Goal: Navigation & Orientation: Find specific page/section

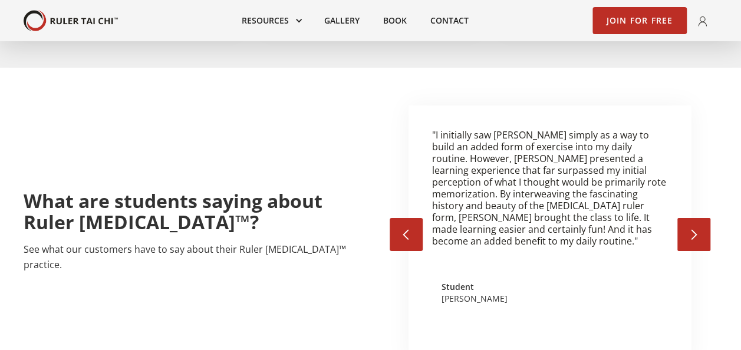
scroll to position [2079, 0]
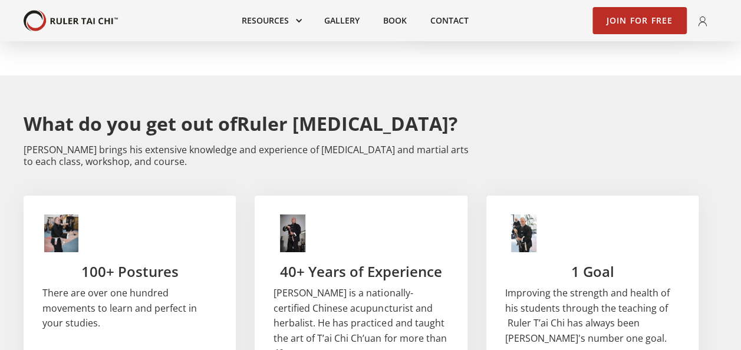
click at [124, 262] on h3 "100+ Postures" at bounding box center [129, 272] width 174 height 20
click at [66, 214] on img at bounding box center [61, 233] width 38 height 38
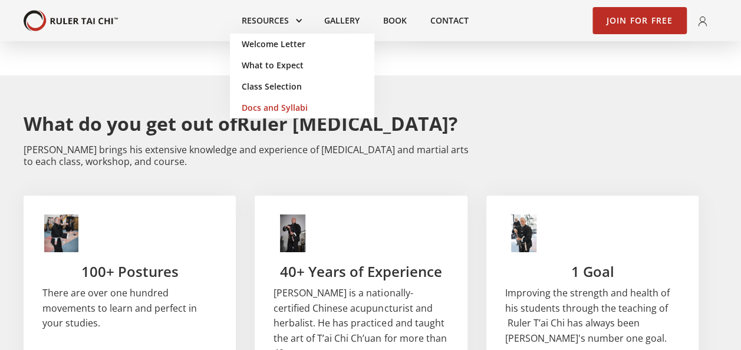
click at [289, 105] on link "Docs and Syllabi" at bounding box center [302, 107] width 144 height 21
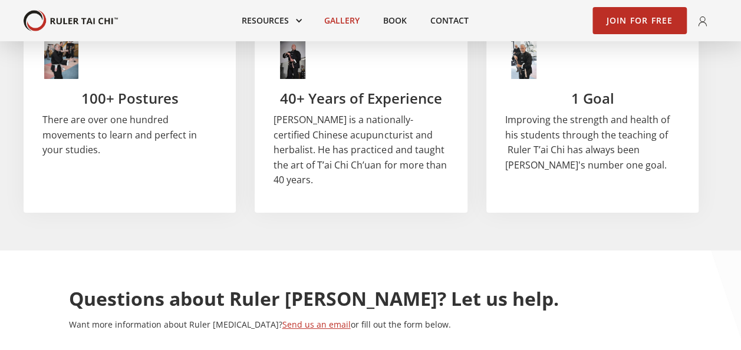
scroll to position [2079, 0]
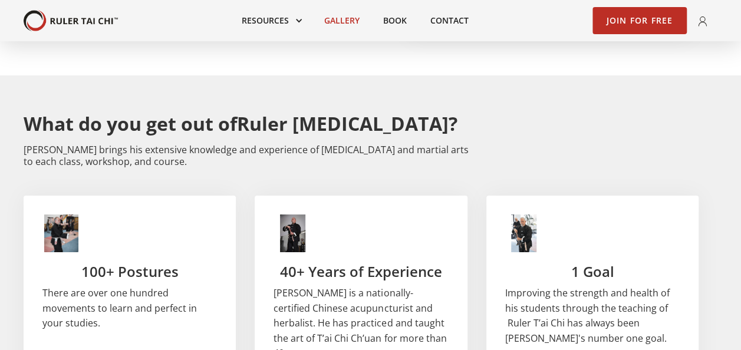
click at [343, 16] on link "Gallery" at bounding box center [341, 21] width 59 height 26
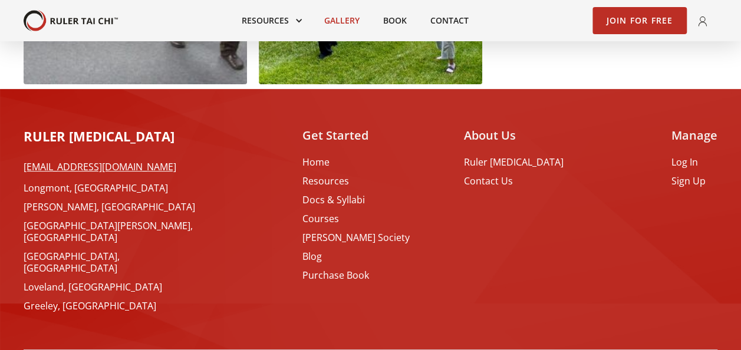
scroll to position [2393, 0]
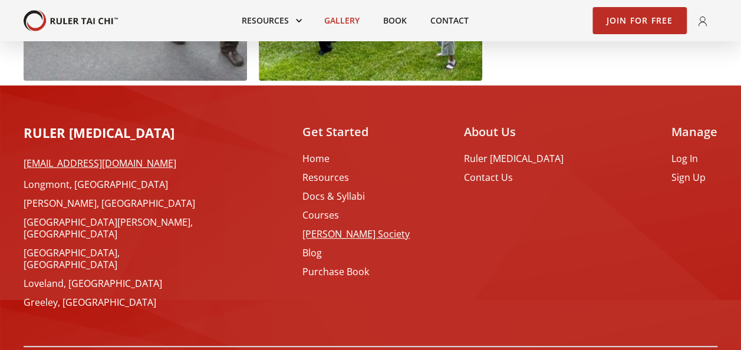
click at [377, 233] on link "[PERSON_NAME] Society" at bounding box center [355, 234] width 107 height 12
click at [347, 212] on link "Courses" at bounding box center [355, 215] width 107 height 12
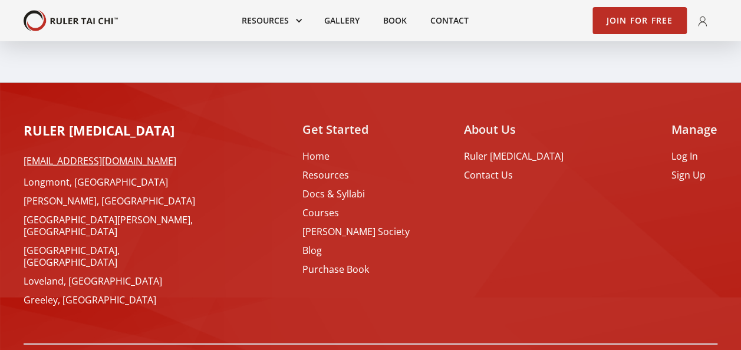
scroll to position [3662, 0]
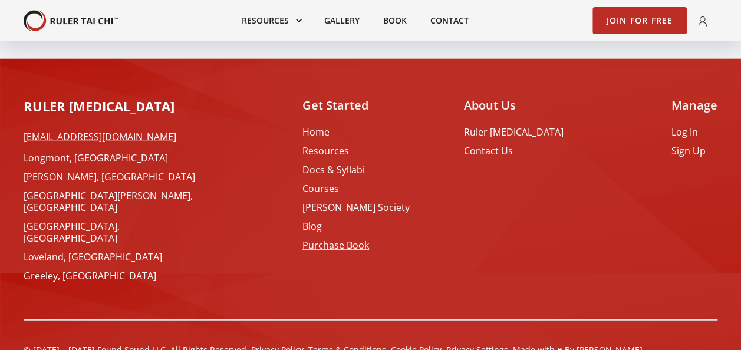
click at [381, 239] on link "Purchase Book" at bounding box center [355, 245] width 107 height 12
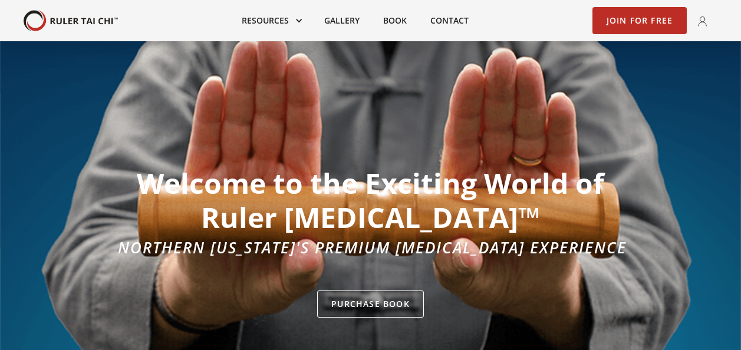
scroll to position [2252, 0]
